Goal: Find contact information: Find contact information

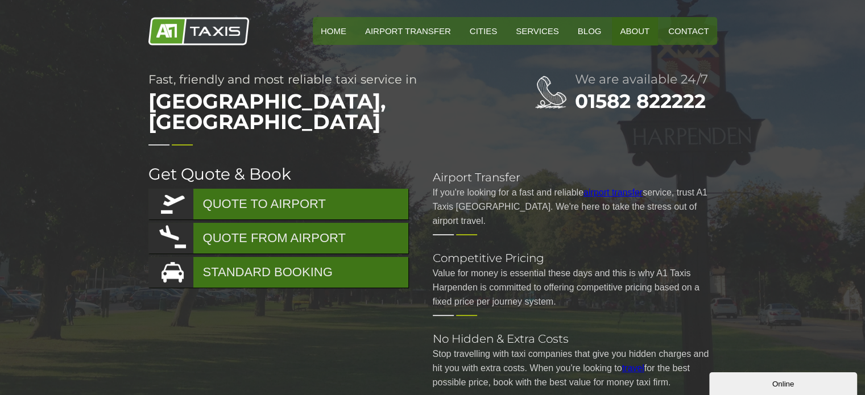
click at [640, 32] on link "About" at bounding box center [634, 31] width 45 height 28
click at [685, 32] on link "Contact" at bounding box center [688, 31] width 56 height 28
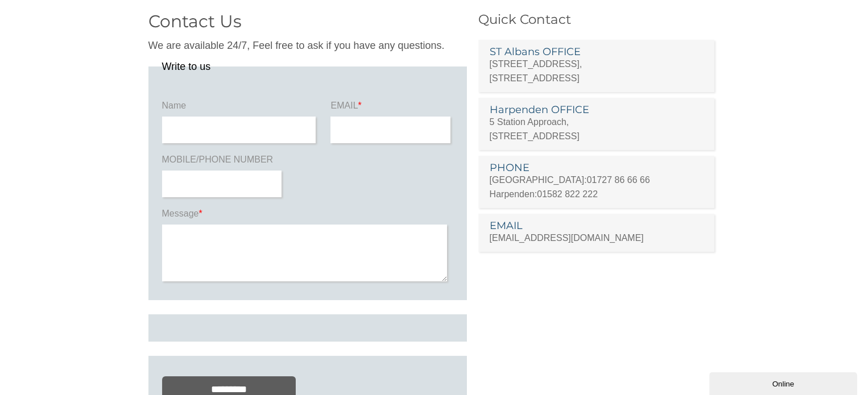
scroll to position [57, 0]
